Goal: Check status: Check status

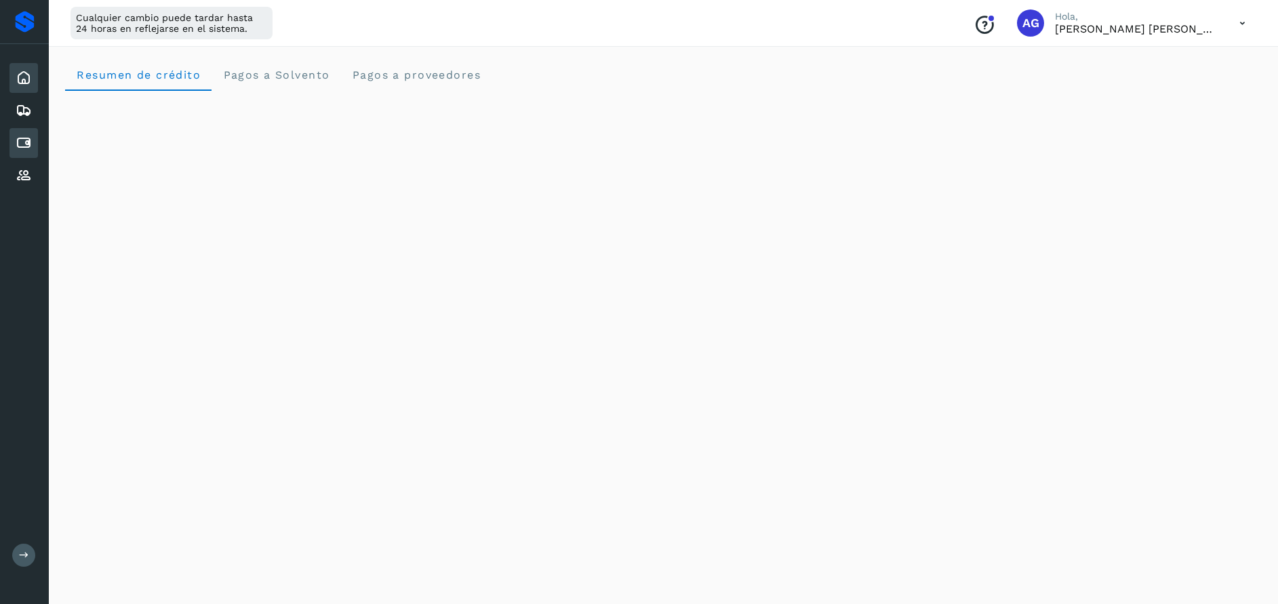
scroll to position [648, 0]
click at [24, 144] on icon at bounding box center [24, 143] width 16 height 16
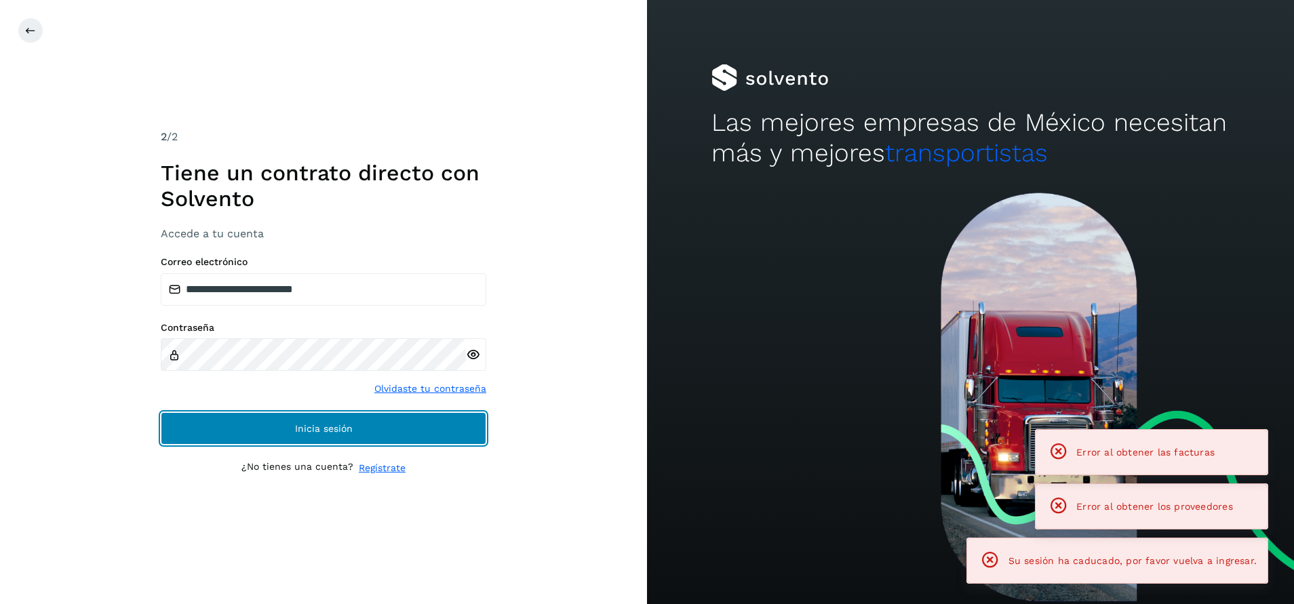
click at [381, 423] on button "Inicia sesión" at bounding box center [324, 428] width 326 height 33
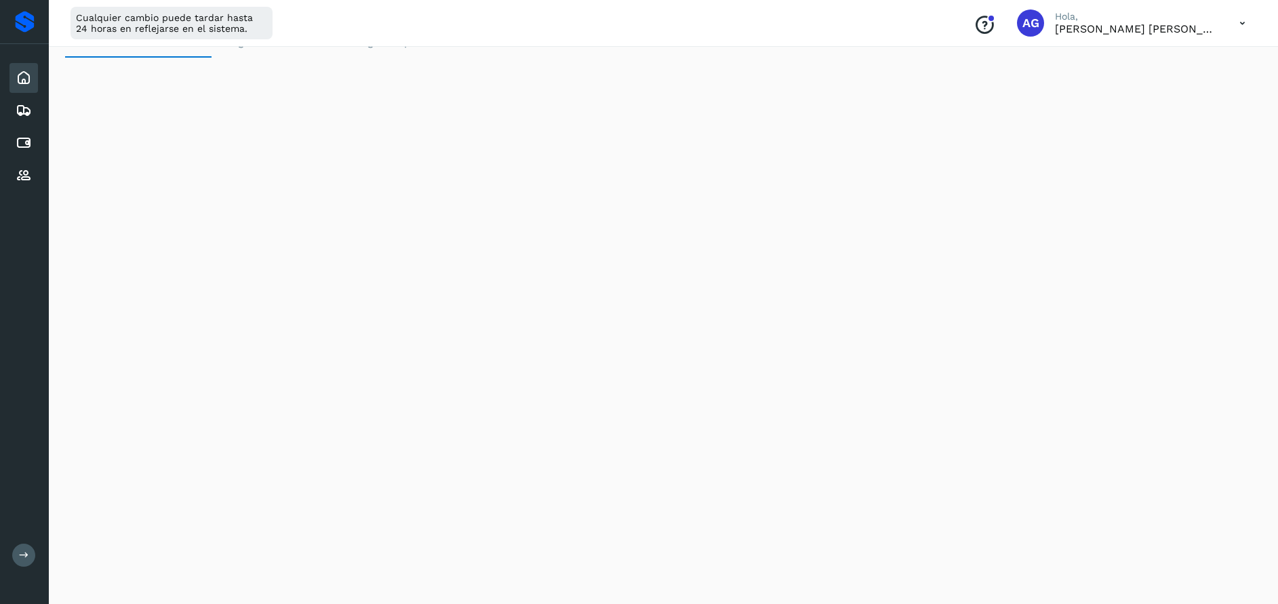
scroll to position [6, 0]
click at [20, 143] on icon at bounding box center [24, 143] width 16 height 16
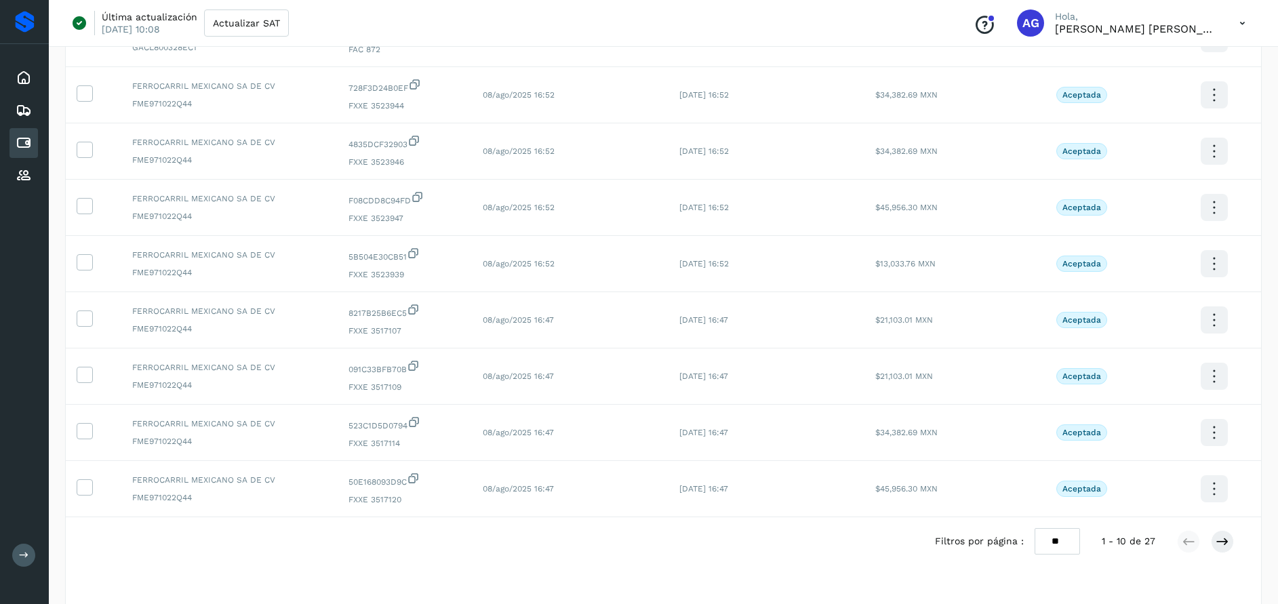
scroll to position [262, 0]
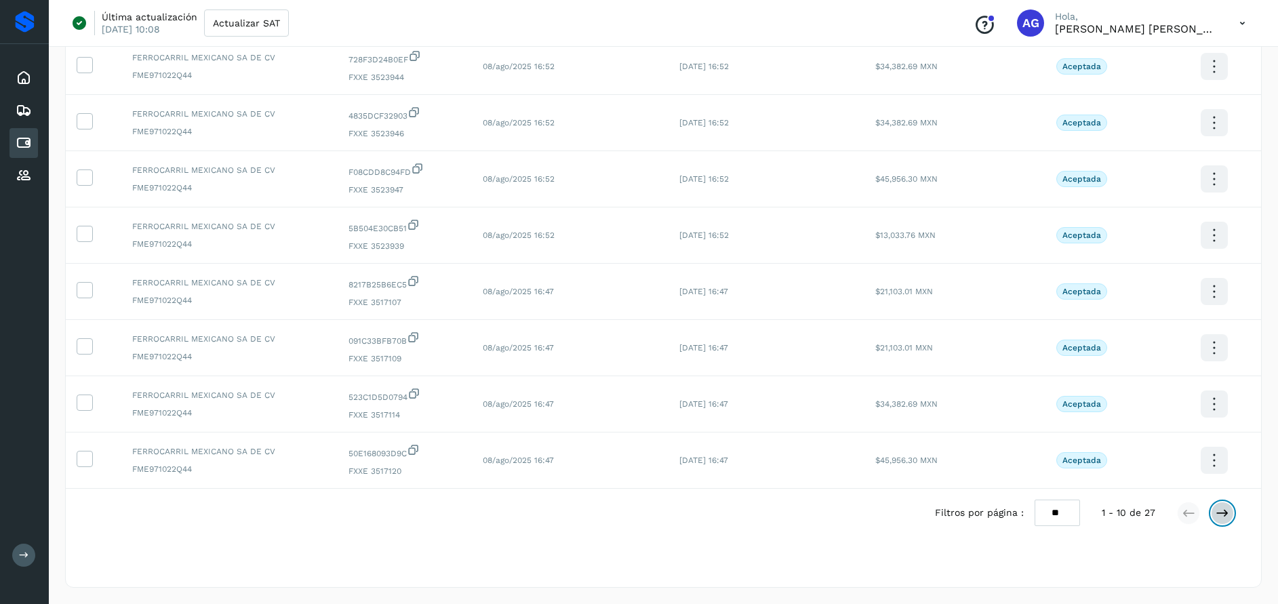
click at [1228, 517] on icon at bounding box center [1223, 514] width 14 height 14
click at [1229, 517] on icon at bounding box center [1223, 514] width 14 height 14
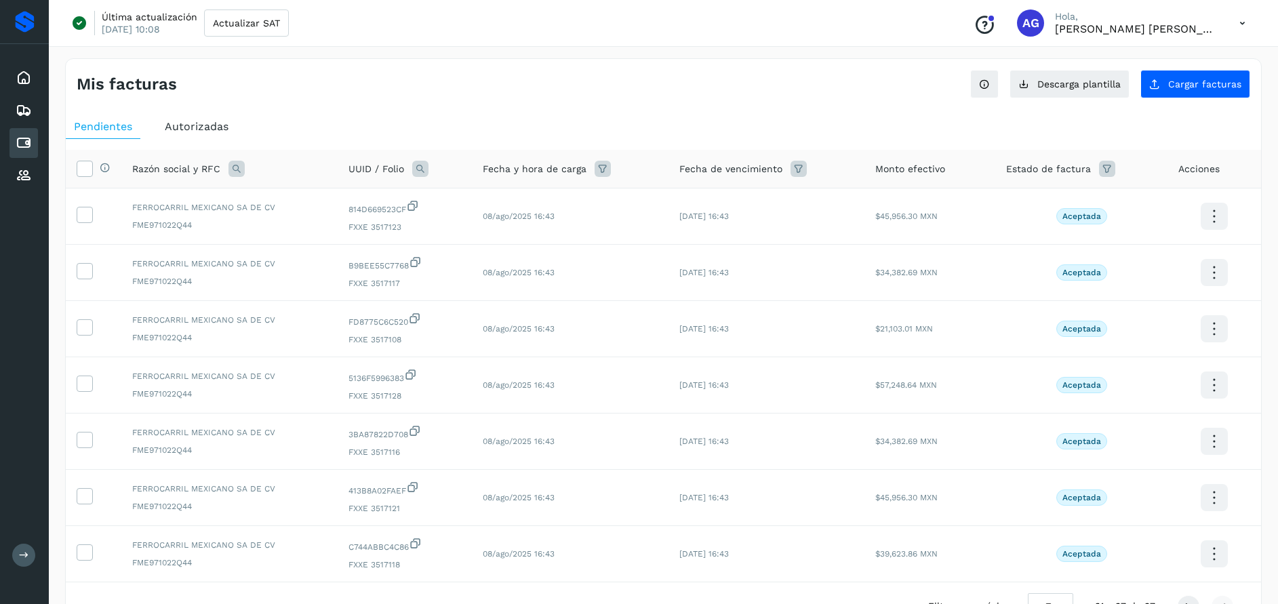
click at [1229, 517] on td at bounding box center [1215, 498] width 94 height 56
click at [207, 118] on div "Autorizadas" at bounding box center [197, 127] width 80 height 24
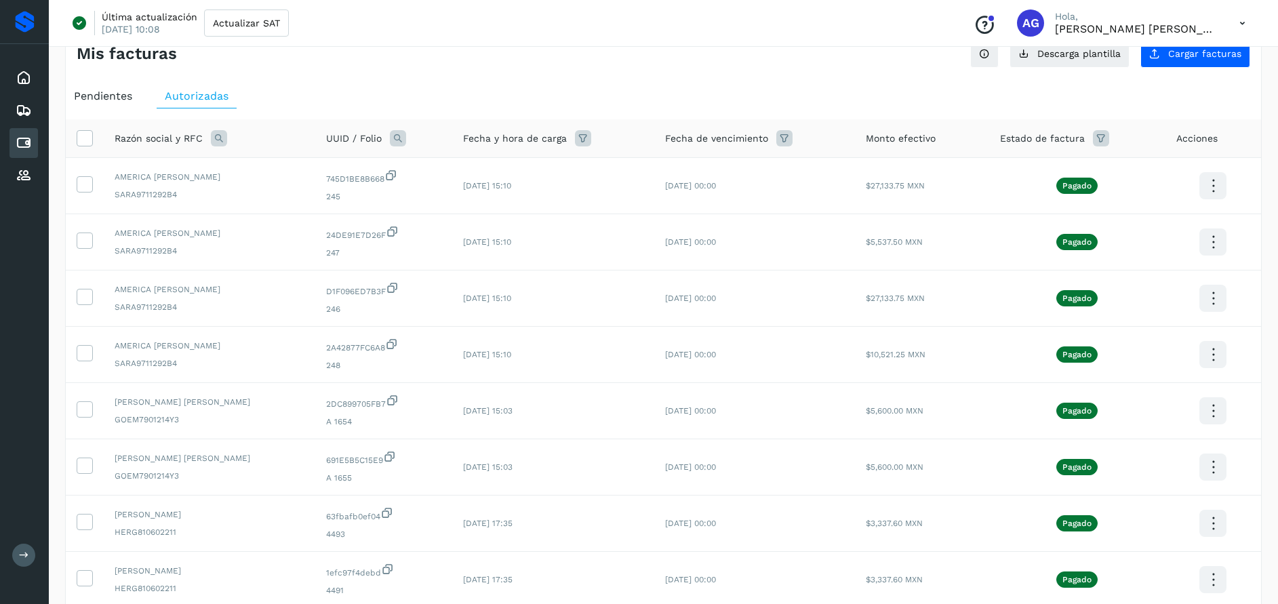
scroll to position [30, 0]
click at [216, 137] on icon at bounding box center [219, 139] width 16 height 16
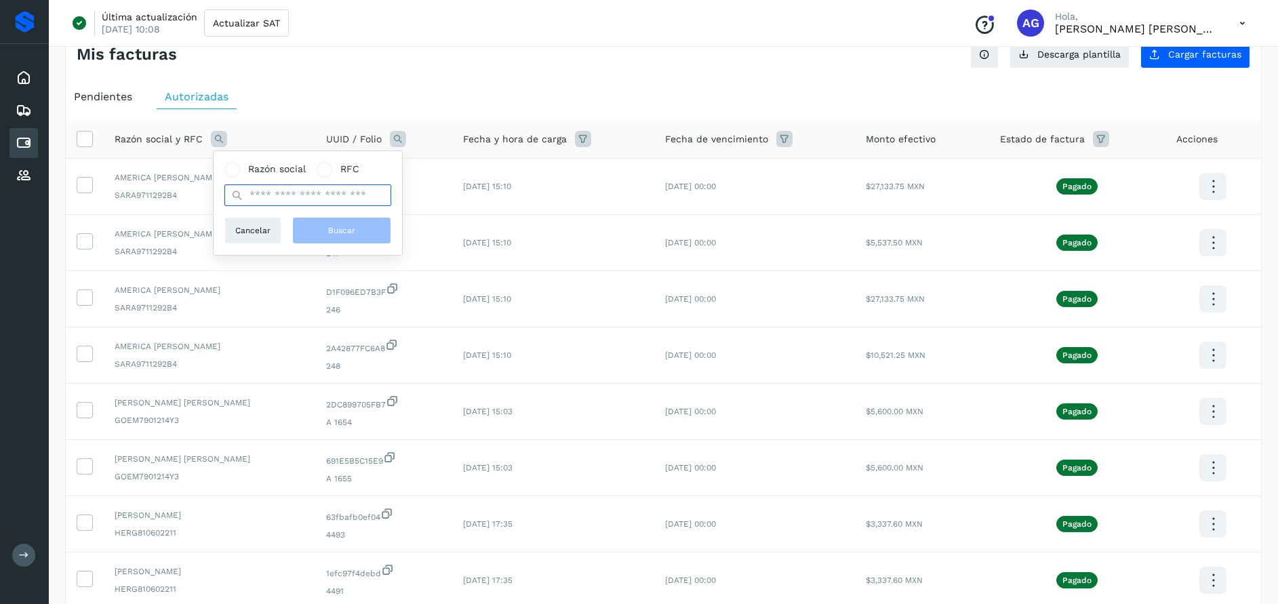
click at [305, 193] on input "text" at bounding box center [307, 195] width 167 height 22
type input "*******"
click at [328, 225] on span "Buscar" at bounding box center [341, 230] width 27 height 12
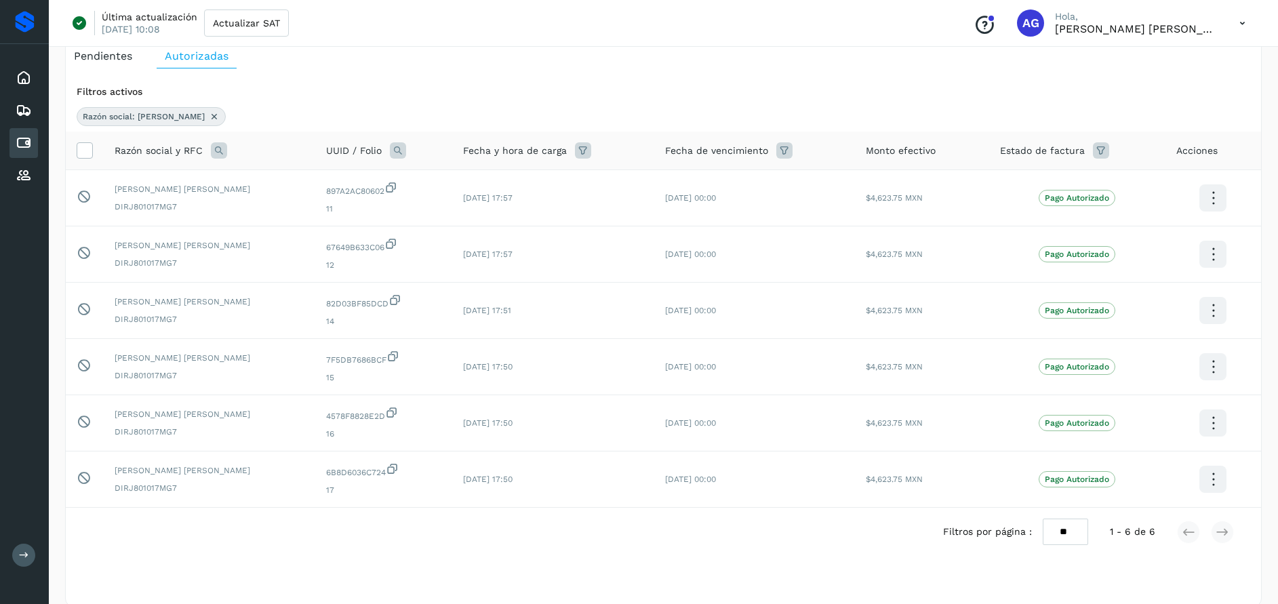
scroll to position [90, 0]
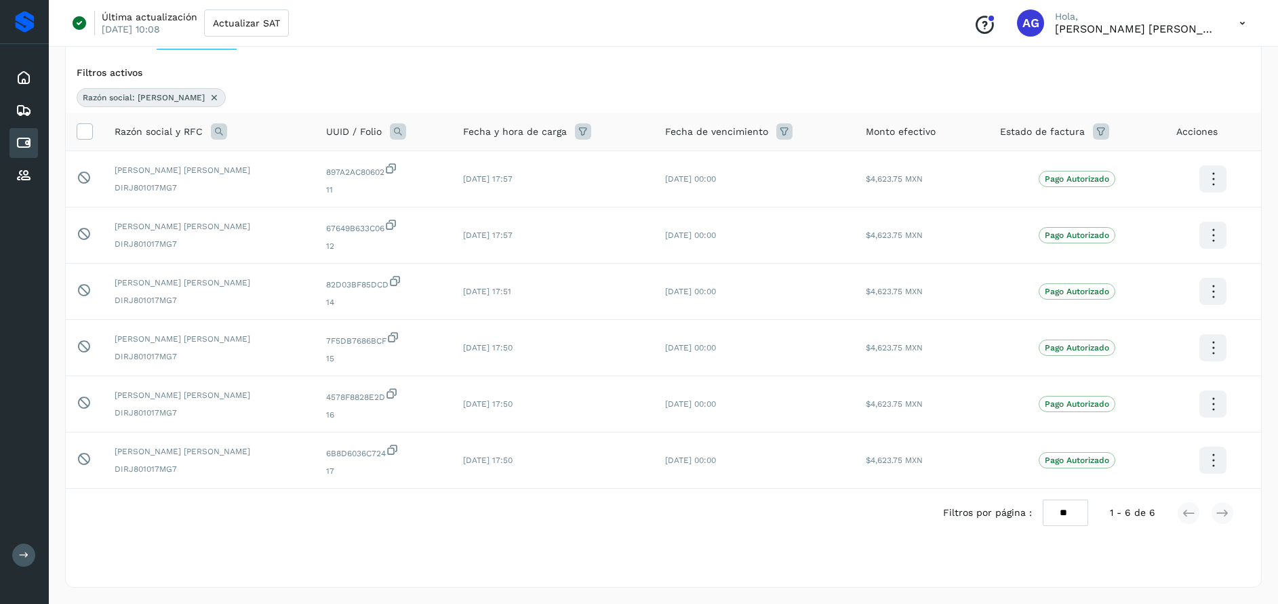
click at [1240, 21] on icon at bounding box center [1243, 23] width 28 height 28
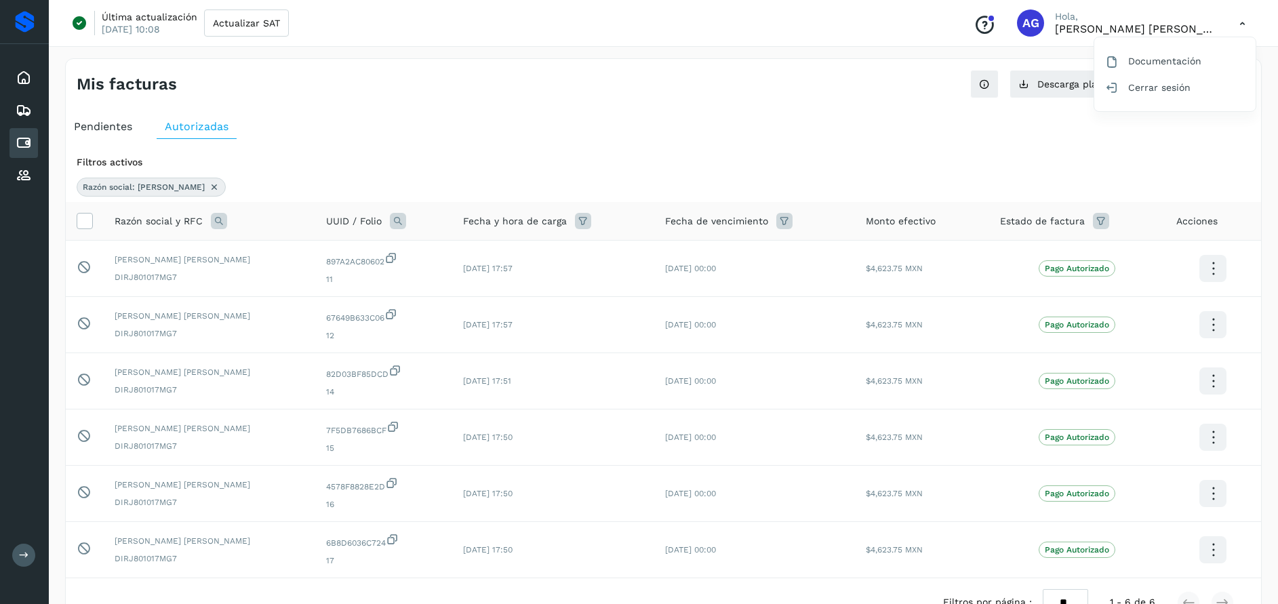
drag, startPoint x: 1236, startPoint y: 1, endPoint x: 629, endPoint y: 365, distance: 707.9
click at [629, 365] on div at bounding box center [639, 302] width 1278 height 604
click at [209, 186] on icon at bounding box center [214, 187] width 11 height 11
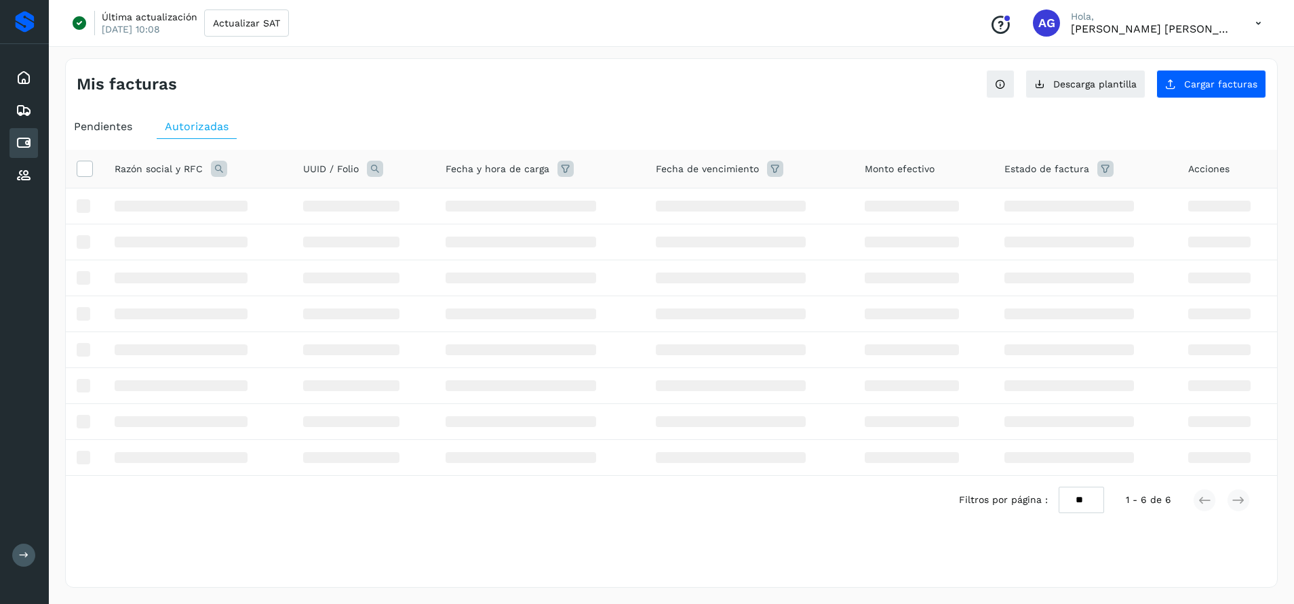
click at [220, 168] on icon at bounding box center [219, 169] width 16 height 16
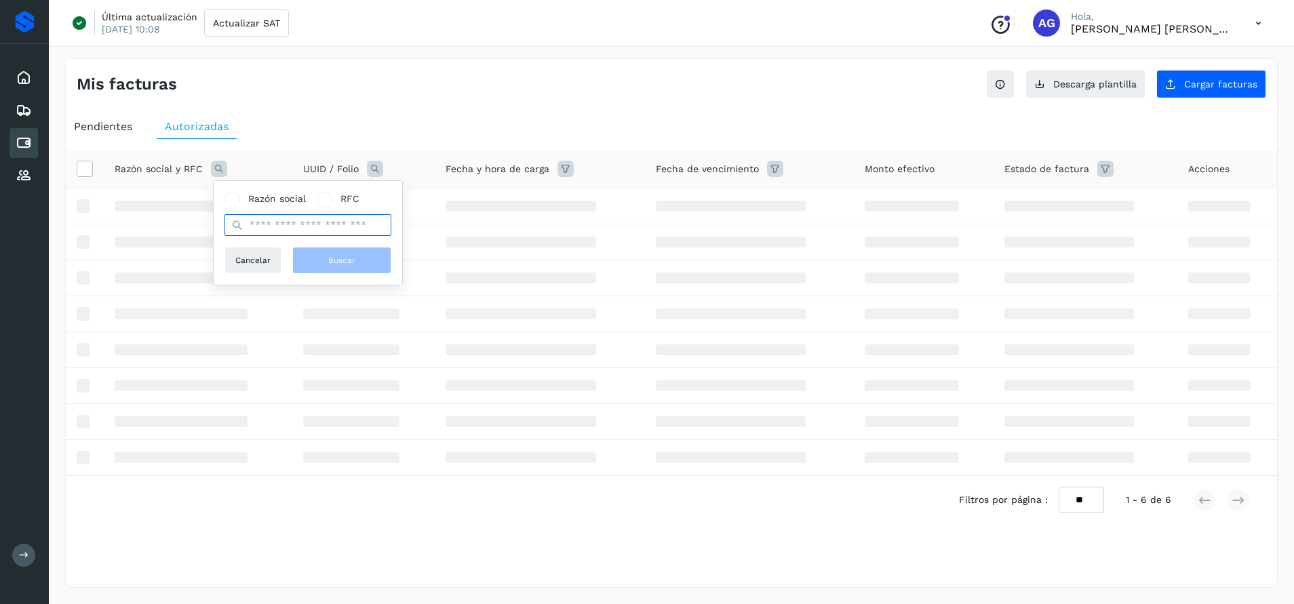
click at [276, 225] on input "text" at bounding box center [307, 225] width 167 height 22
type input "*******"
click at [324, 262] on button "Buscar" at bounding box center [341, 260] width 99 height 27
